Goal: Task Accomplishment & Management: Complete application form

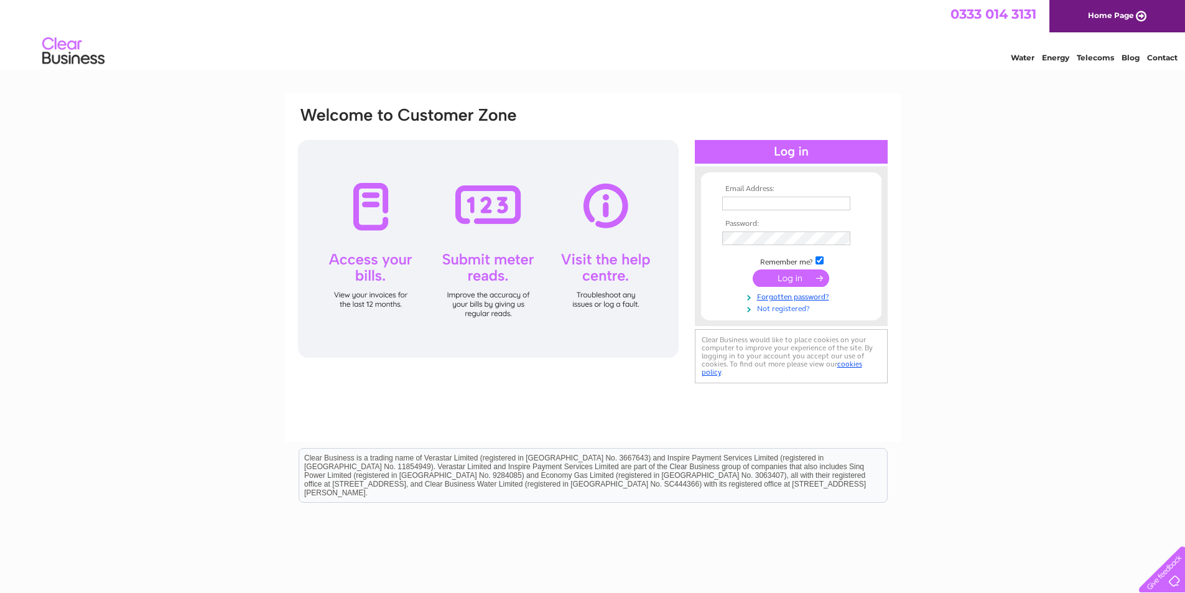
click at [784, 310] on link "Not registered?" at bounding box center [792, 308] width 141 height 12
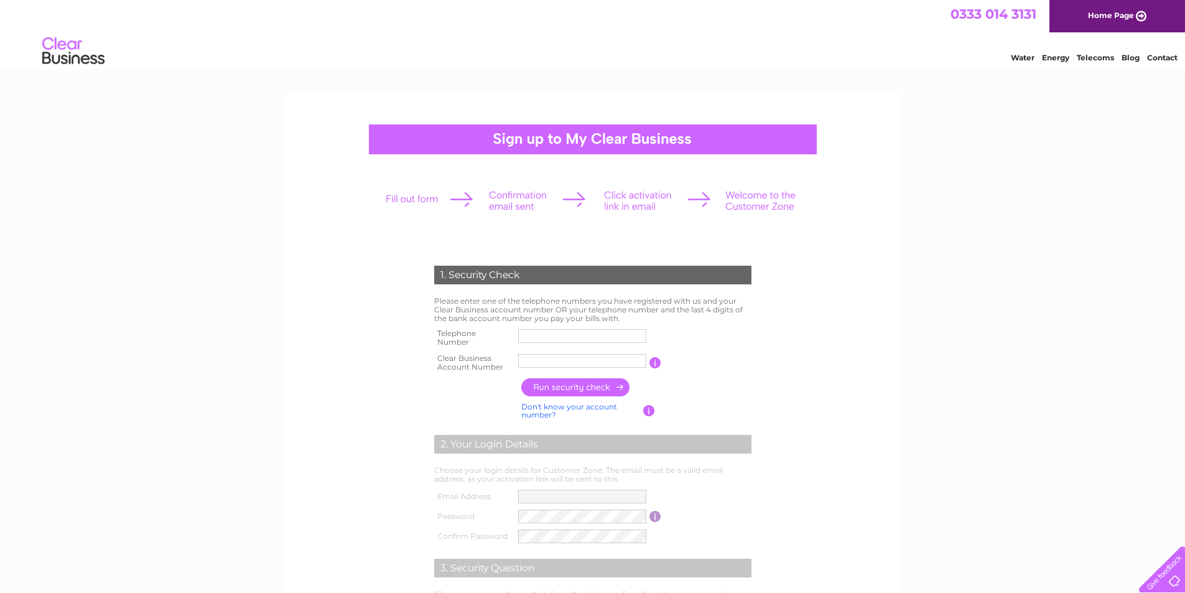
click at [599, 336] on input "text" at bounding box center [582, 336] width 128 height 14
type input "01908275520"
click at [572, 366] on input "text" at bounding box center [582, 361] width 128 height 14
drag, startPoint x: 598, startPoint y: 359, endPoint x: 326, endPoint y: 349, distance: 272.0
click at [326, 349] on form "1. Security Check Please enter one of the telephone numbers you have registered…" at bounding box center [593, 474] width 592 height 466
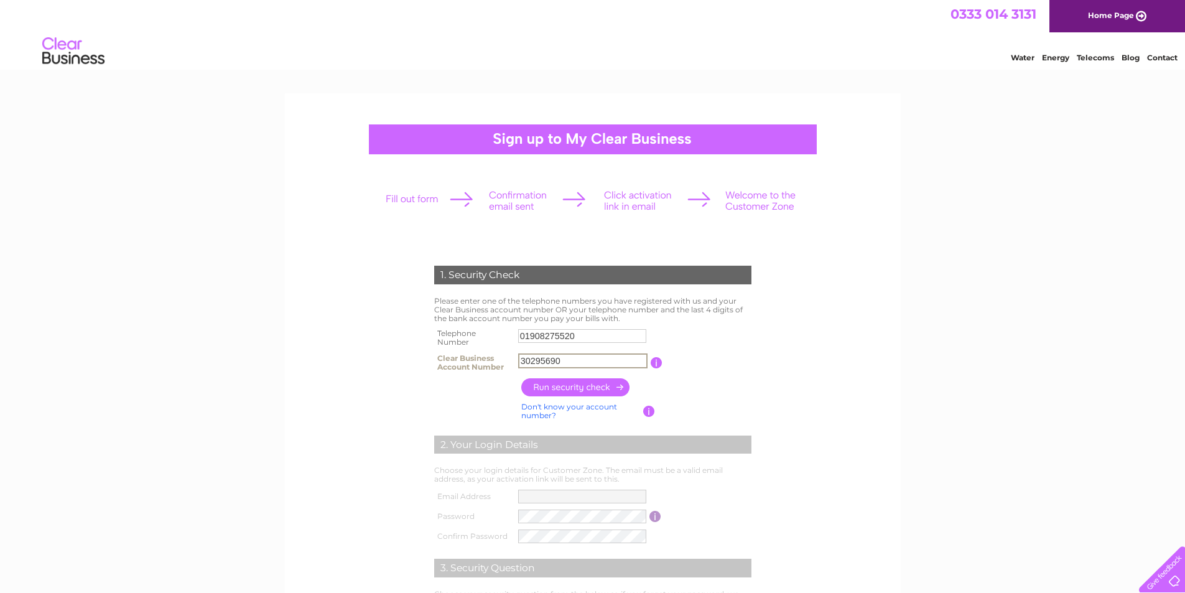
type input "30295690"
click at [583, 389] on input "button" at bounding box center [575, 387] width 109 height 18
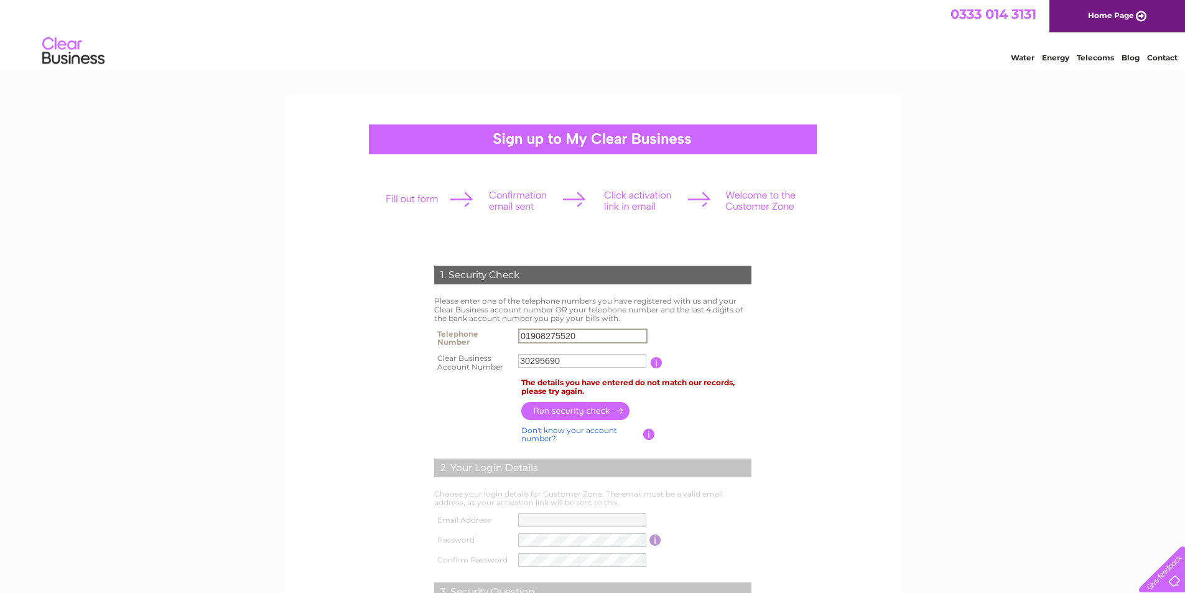
drag, startPoint x: 593, startPoint y: 337, endPoint x: 283, endPoint y: 318, distance: 310.3
click at [285, 316] on div "1. Security Check Please enter one of the telephone numbers you have registered…" at bounding box center [593, 417] width 616 height 649
type input "0"
type input "07824645884"
click at [586, 412] on input "button" at bounding box center [575, 411] width 109 height 18
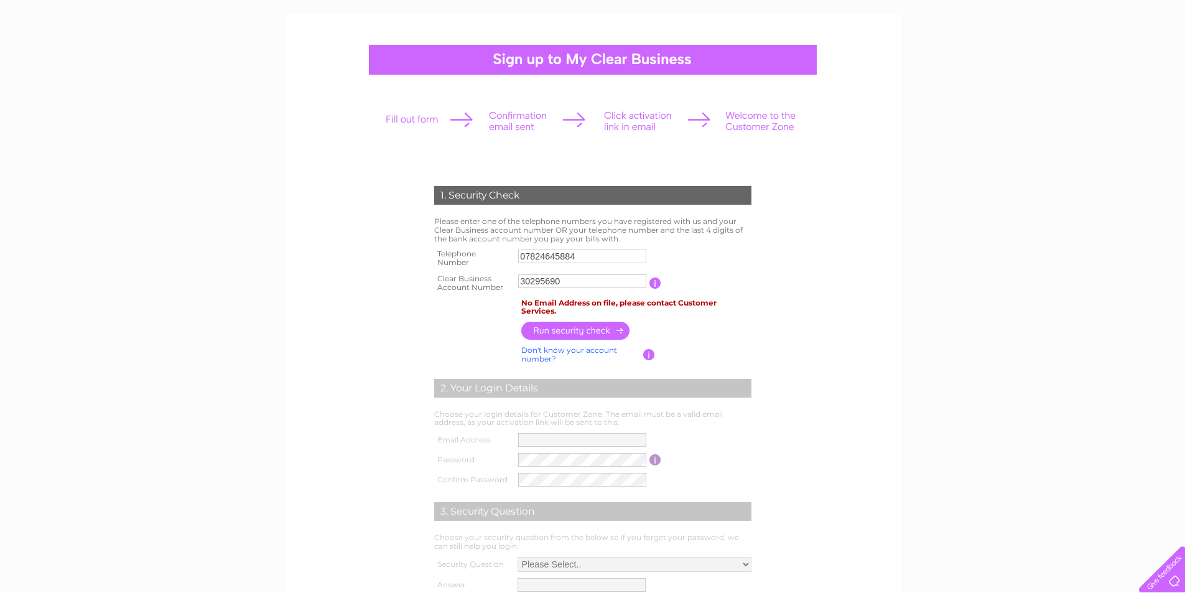
scroll to position [62, 0]
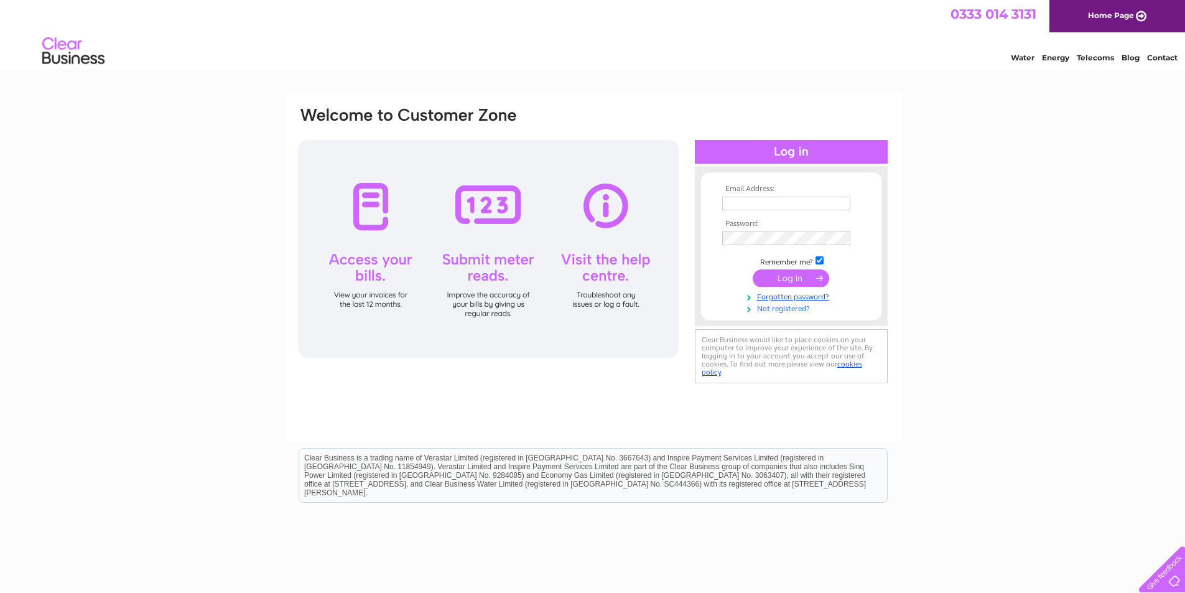
click at [793, 308] on link "Not registered?" at bounding box center [792, 308] width 141 height 12
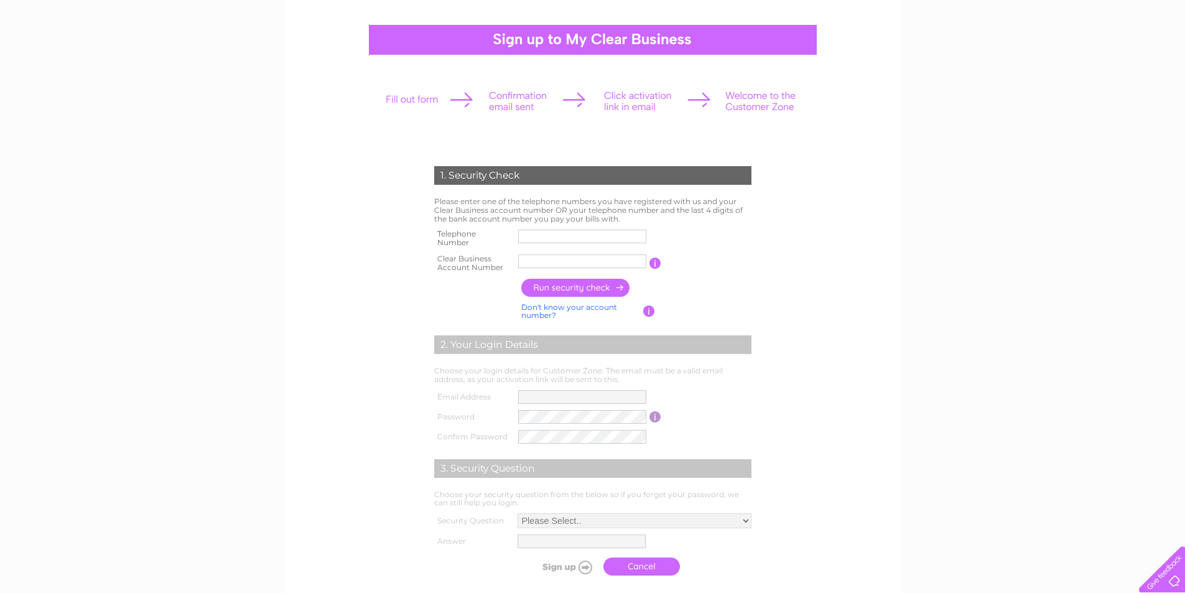
scroll to position [124, 0]
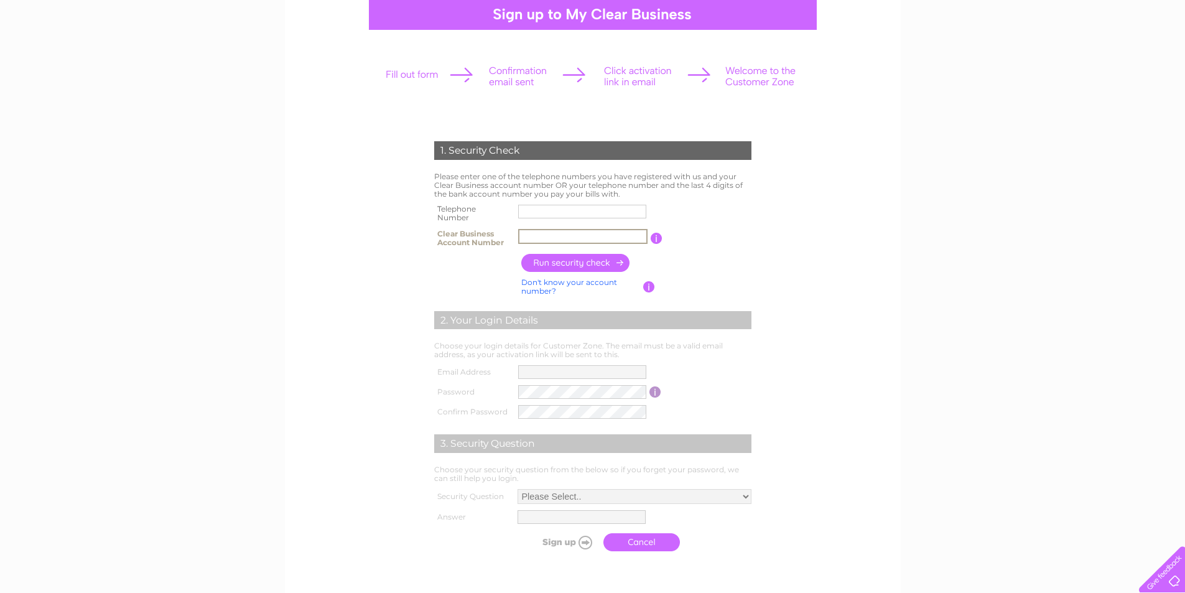
click at [597, 239] on input "text" at bounding box center [582, 236] width 129 height 15
type input "30295690"
click at [603, 265] on input "button" at bounding box center [575, 263] width 109 height 18
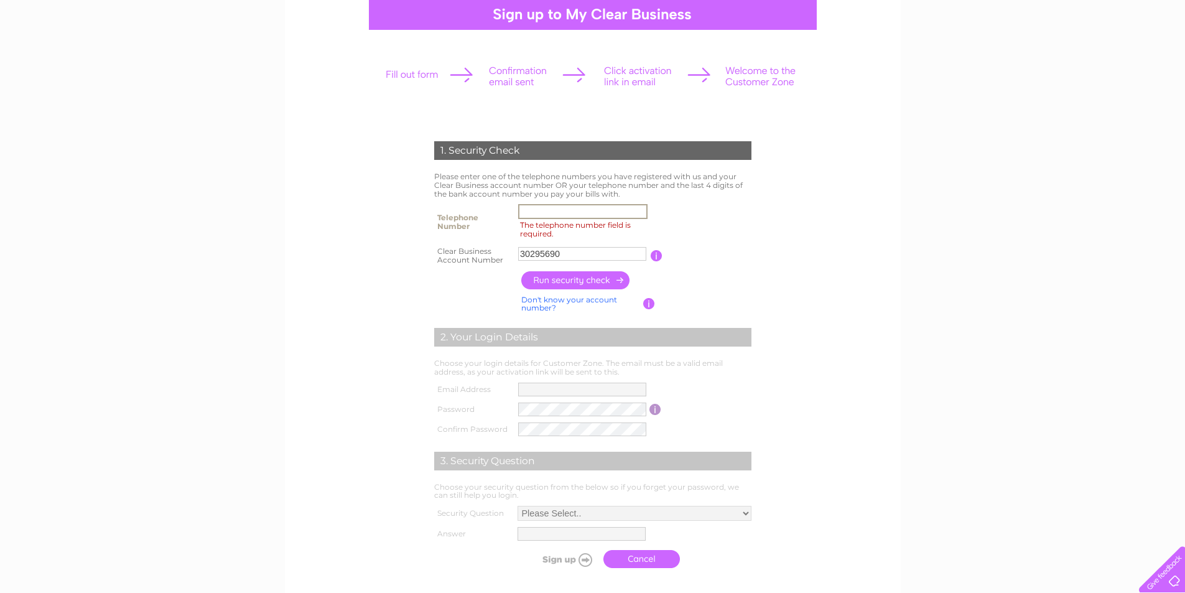
click at [622, 209] on input "The telephone number field is required." at bounding box center [582, 211] width 129 height 15
type input "0"
click at [557, 276] on input "button" at bounding box center [575, 280] width 109 height 18
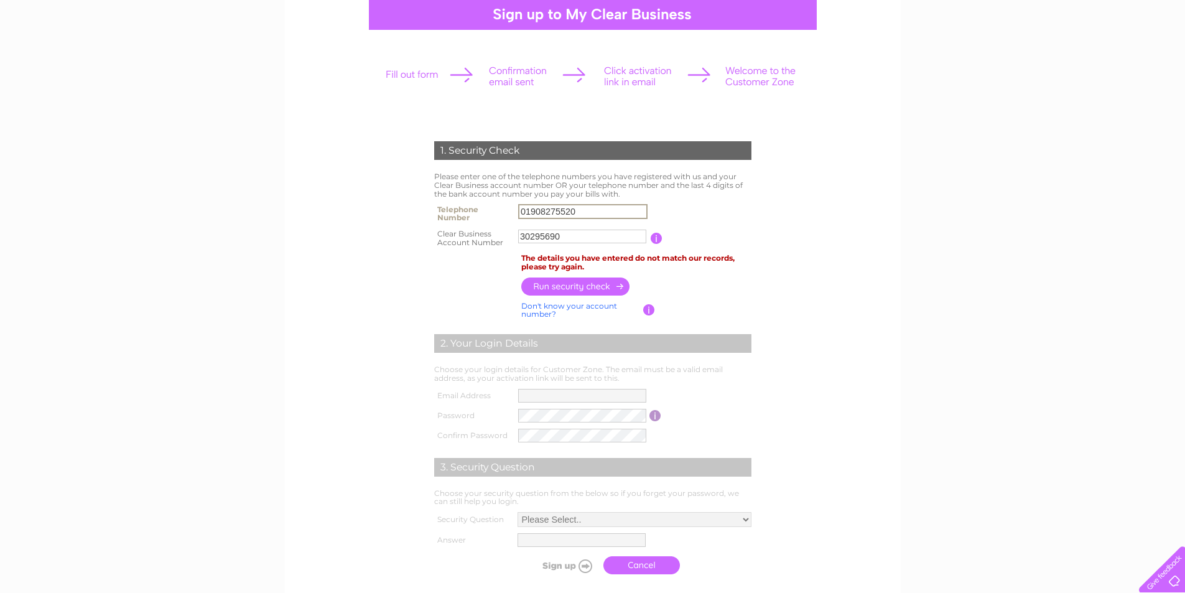
drag, startPoint x: 593, startPoint y: 210, endPoint x: 215, endPoint y: 233, distance: 379.5
click at [215, 233] on div "1. Security Check Please enter one of the telephone numbers you have registered…" at bounding box center [592, 399] width 1185 height 861
type input "07824645884"
click at [591, 285] on input "button" at bounding box center [575, 286] width 109 height 18
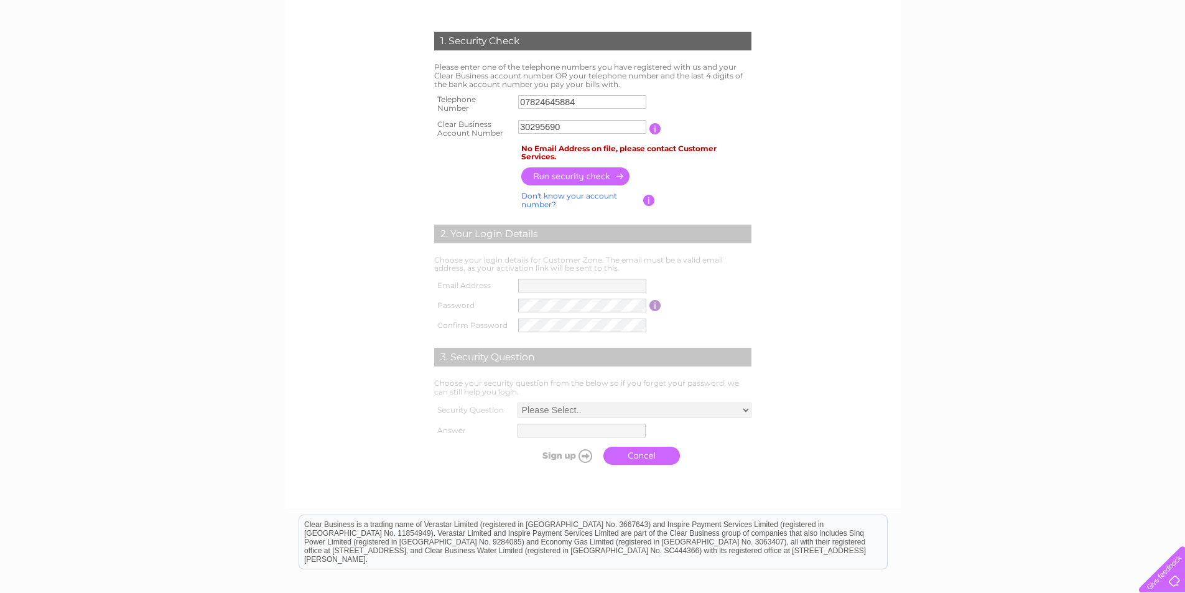
scroll to position [311, 0]
